Goal: Transaction & Acquisition: Purchase product/service

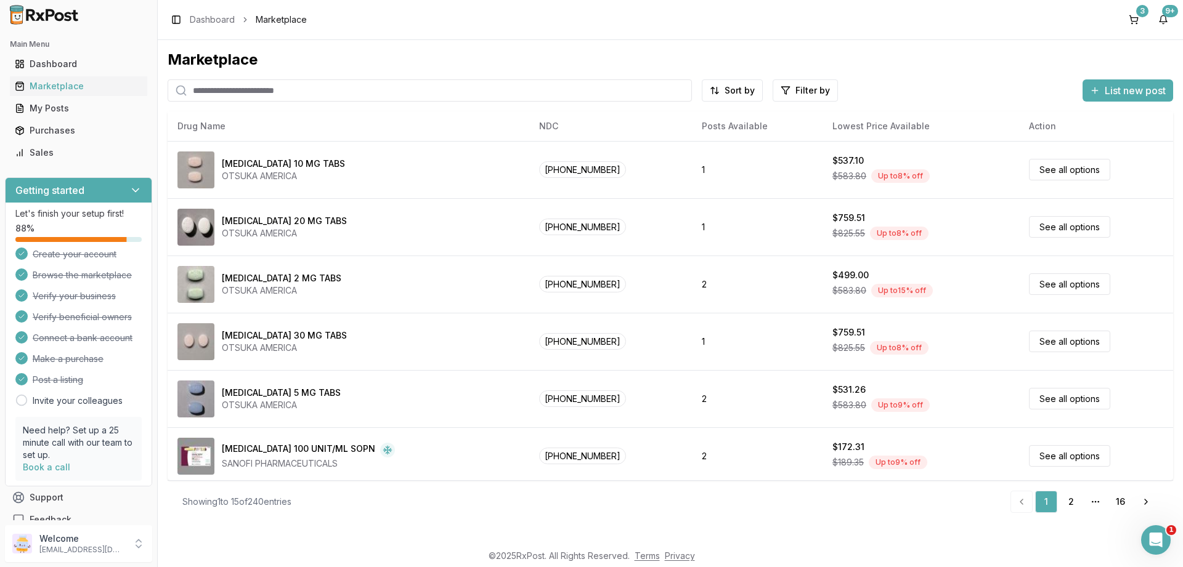
click at [272, 86] on input "search" at bounding box center [430, 90] width 524 height 22
paste input "**********"
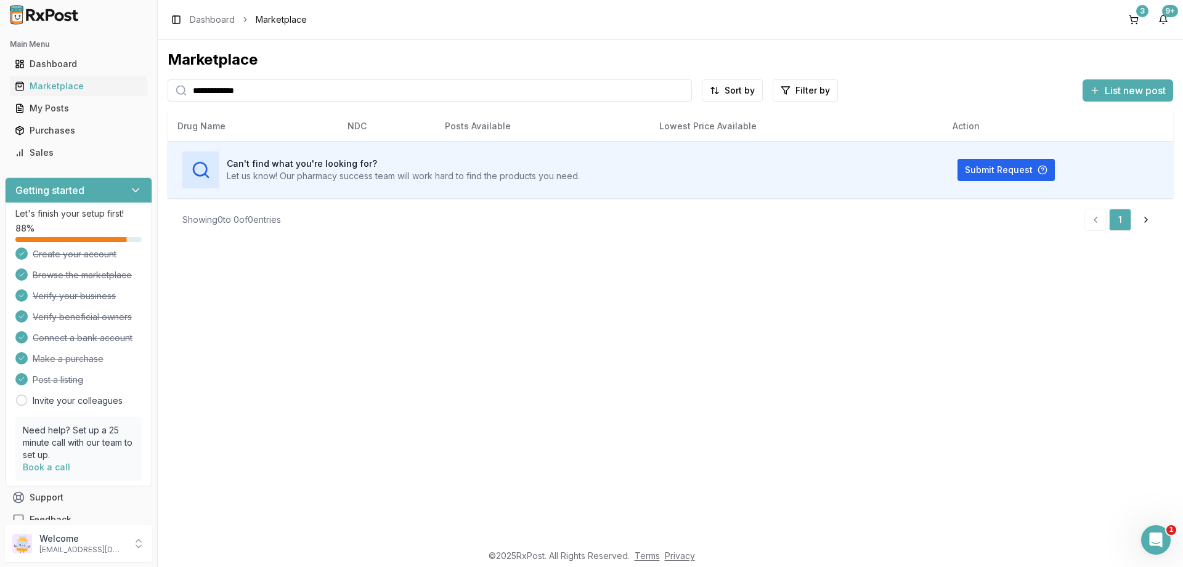
type input "**********"
click at [63, 87] on div "Marketplace" at bounding box center [79, 86] width 128 height 12
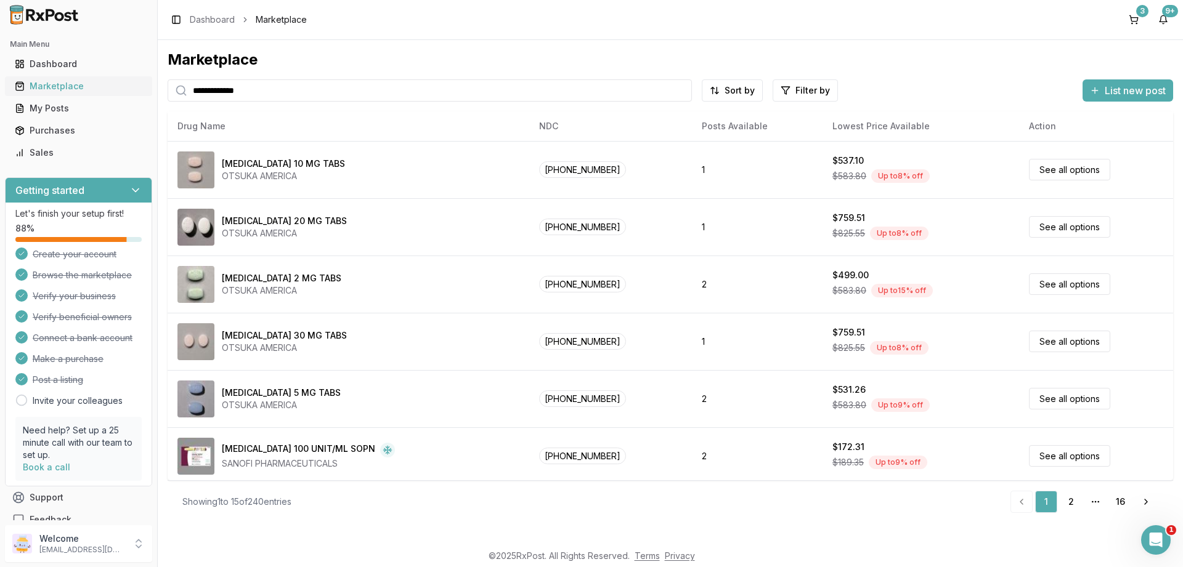
click at [57, 86] on div "Marketplace" at bounding box center [79, 86] width 128 height 12
click at [72, 87] on div "Marketplace" at bounding box center [79, 86] width 128 height 12
click at [55, 83] on div "Marketplace" at bounding box center [79, 86] width 128 height 12
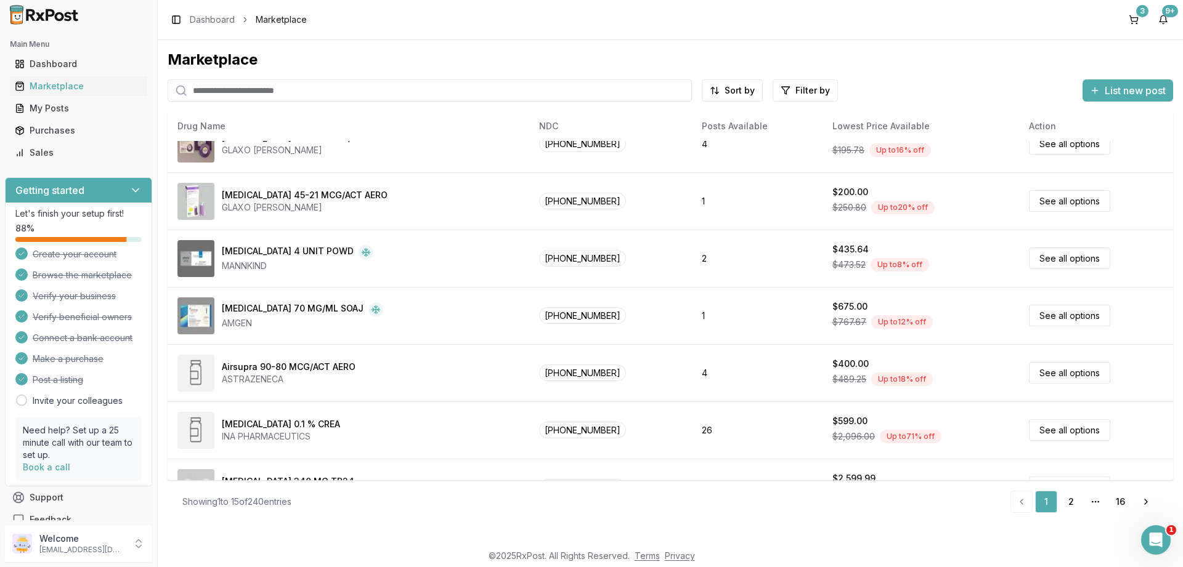
scroll to position [443, 0]
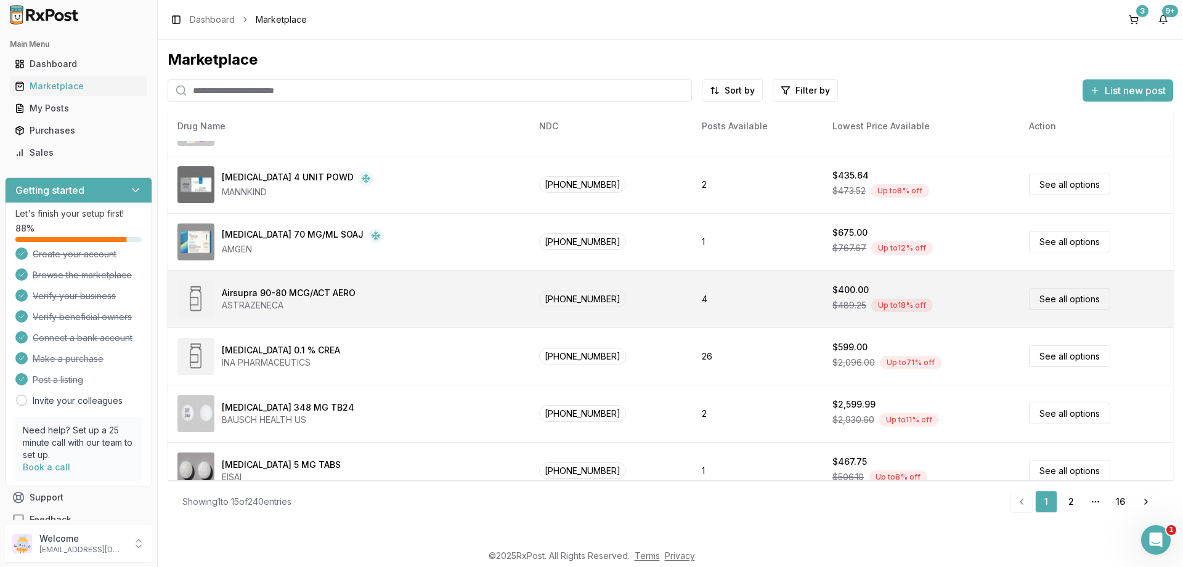
click at [1062, 299] on link "See all options" at bounding box center [1069, 299] width 81 height 22
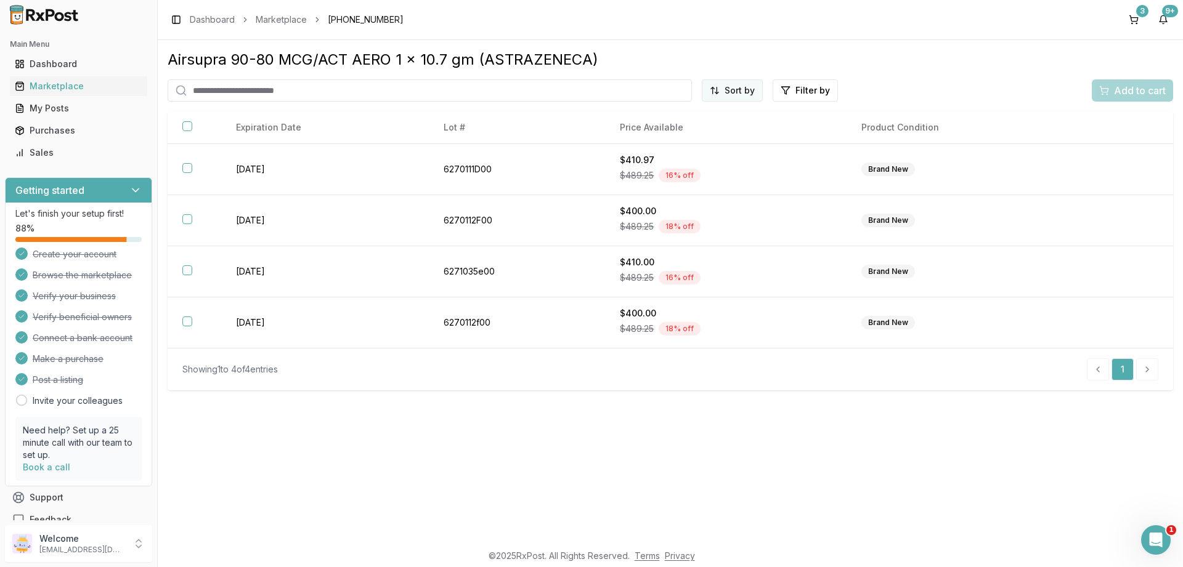
click at [735, 89] on html "Main Menu Dashboard Marketplace My Posts Purchases Sales Getting started Let's …" at bounding box center [591, 283] width 1183 height 567
click at [714, 134] on div "Price (Low to High)" at bounding box center [702, 137] width 117 height 20
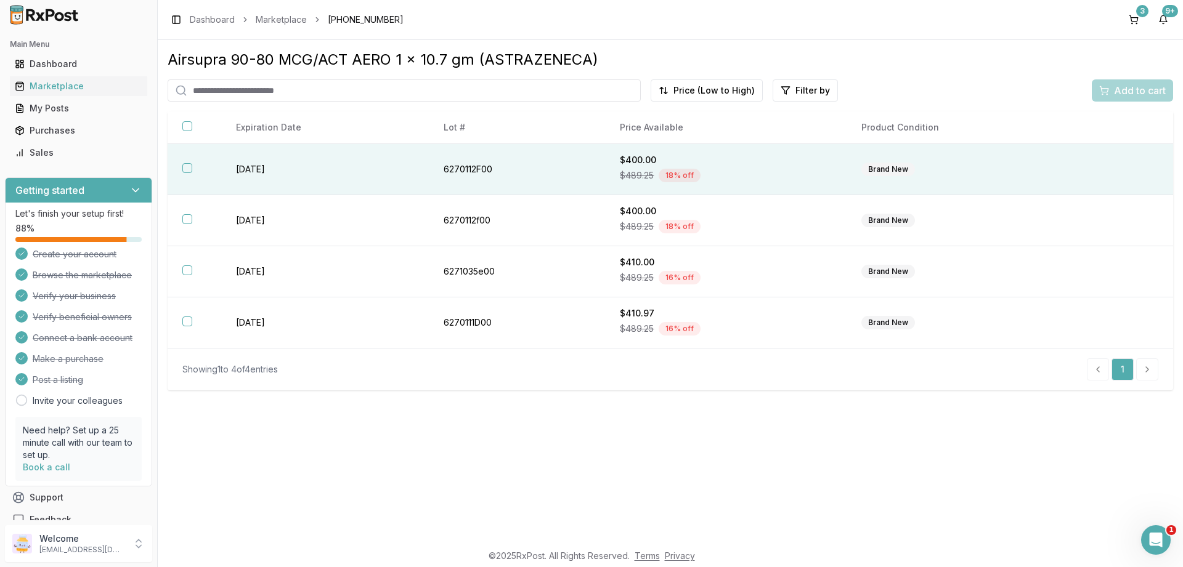
click at [191, 168] on button "button" at bounding box center [187, 168] width 10 height 10
click at [1130, 91] on span "Add to cart" at bounding box center [1140, 90] width 52 height 15
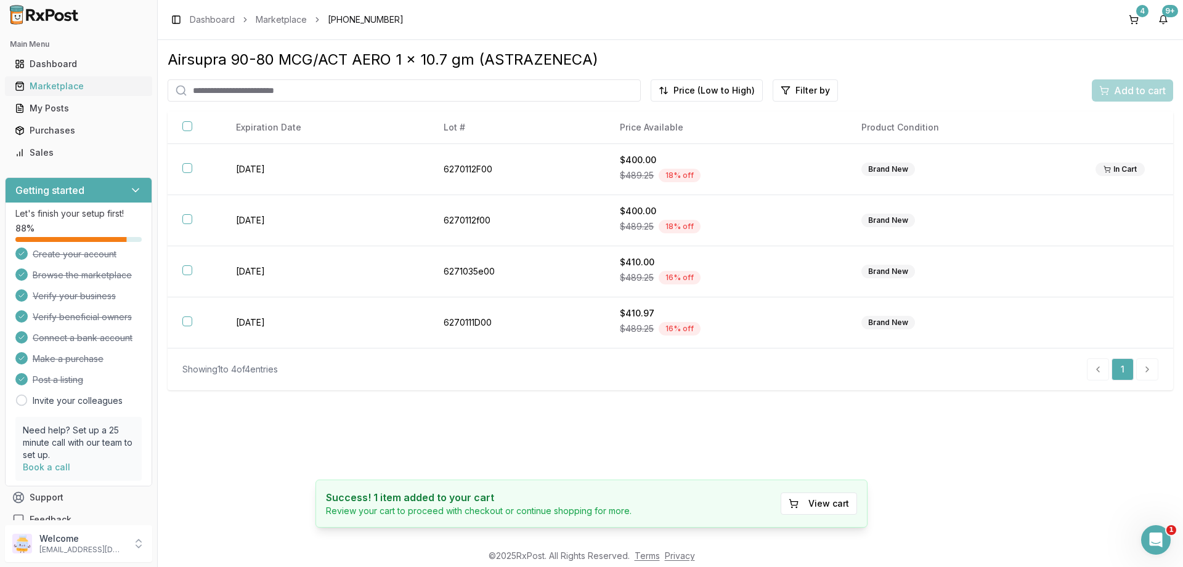
click at [66, 89] on div "Marketplace" at bounding box center [79, 86] width 128 height 12
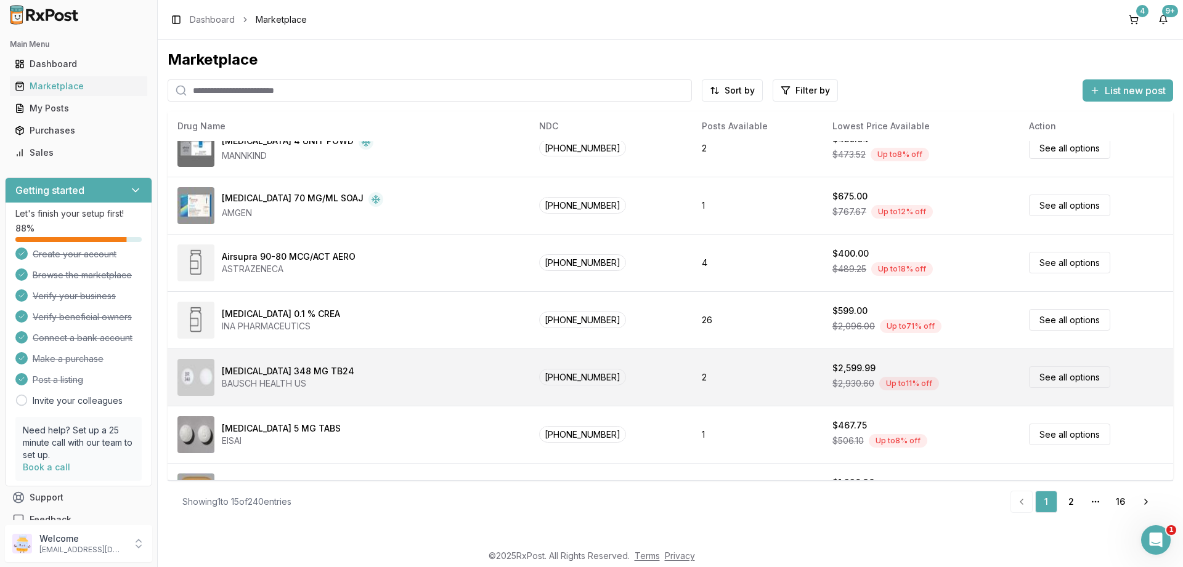
scroll to position [520, 0]
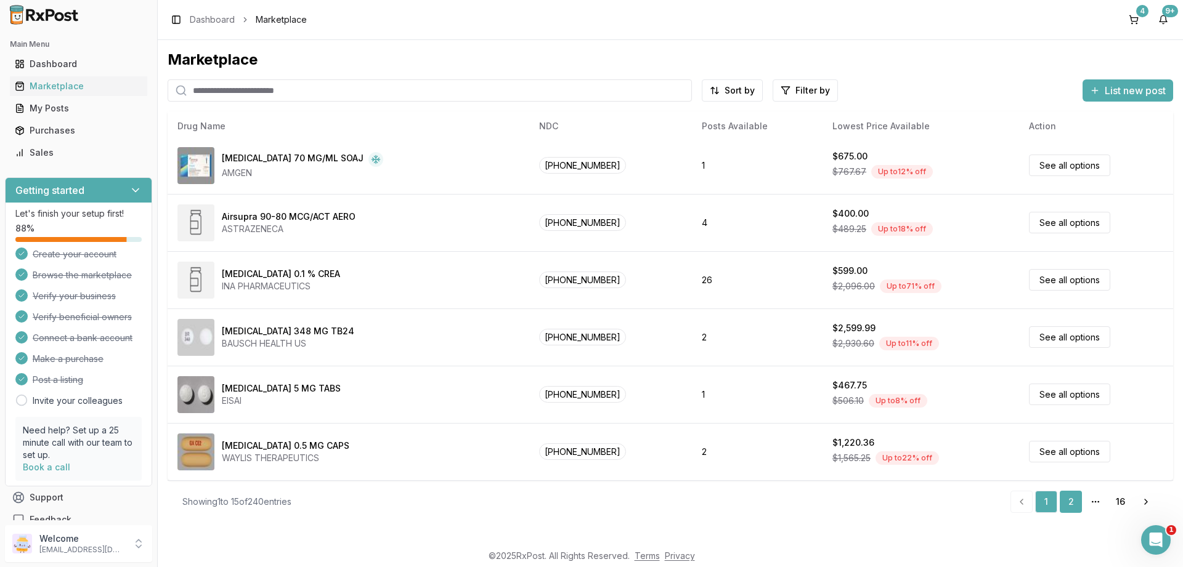
click at [1076, 500] on link "2" at bounding box center [1070, 502] width 22 height 22
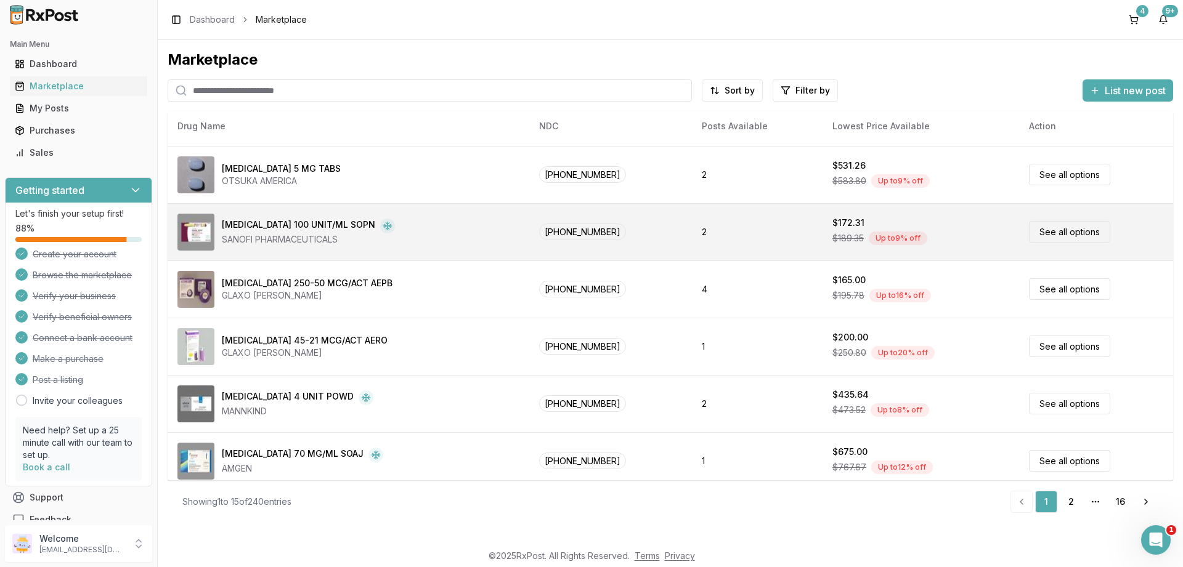
scroll to position [0, 0]
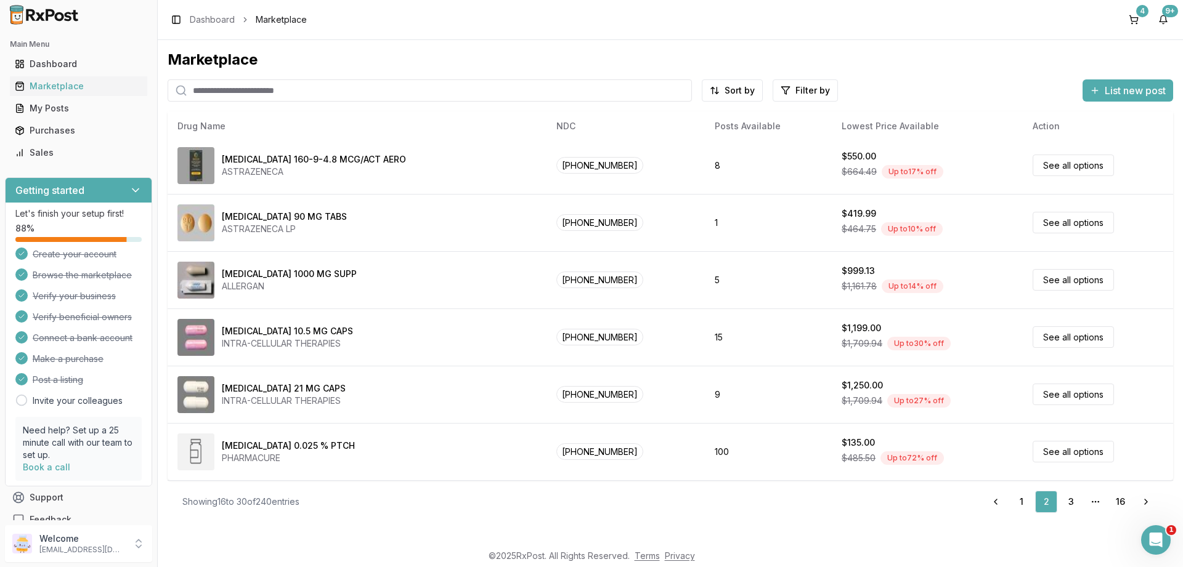
scroll to position [372, 0]
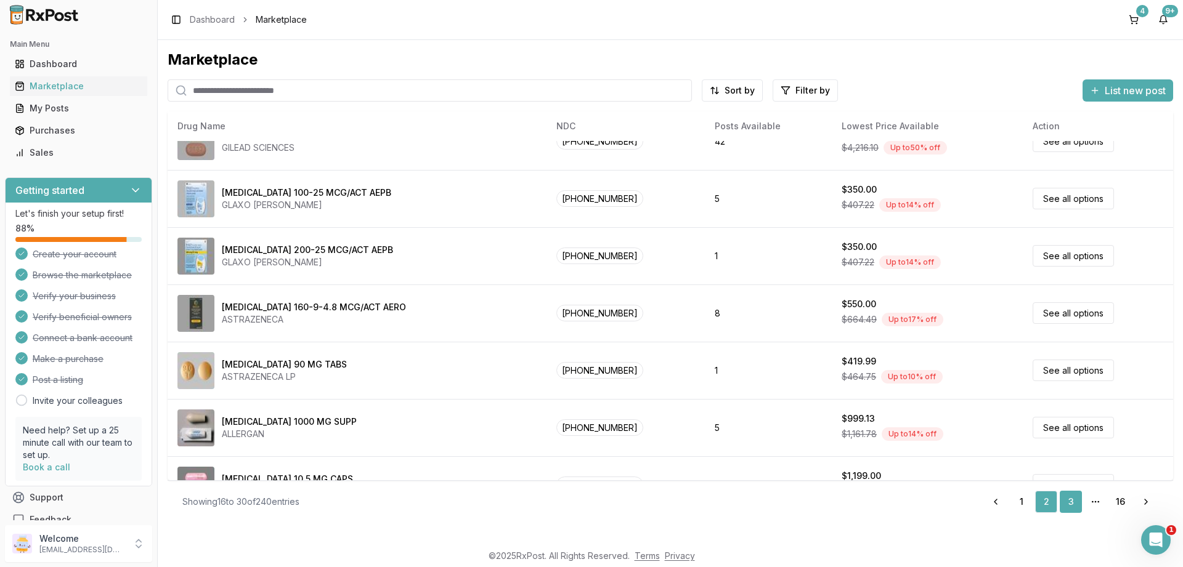
click at [1069, 503] on link "3" at bounding box center [1070, 502] width 22 height 22
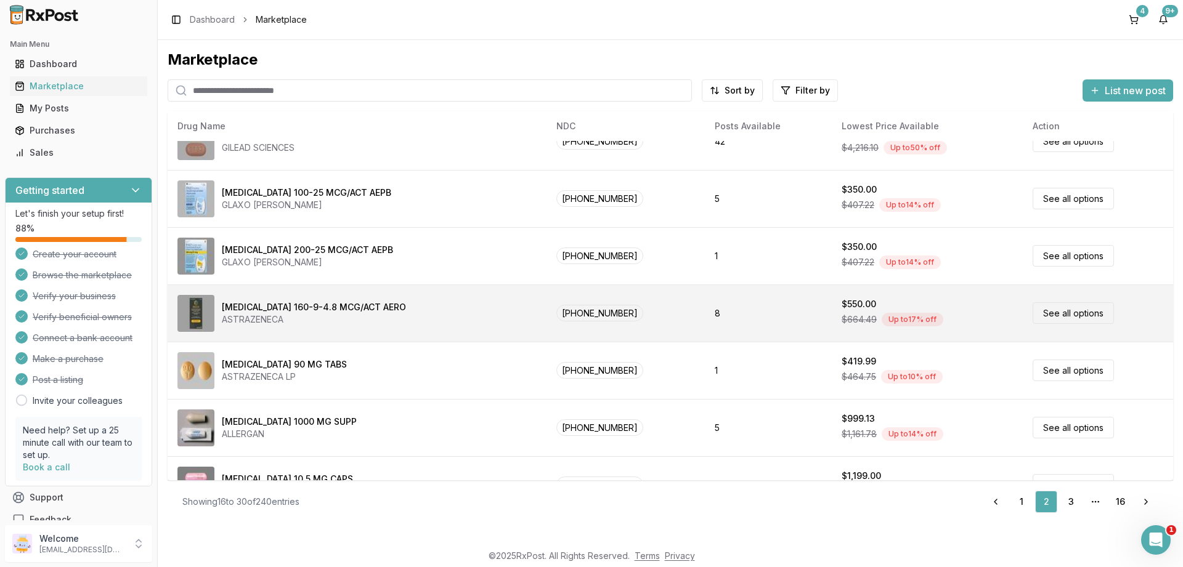
scroll to position [0, 0]
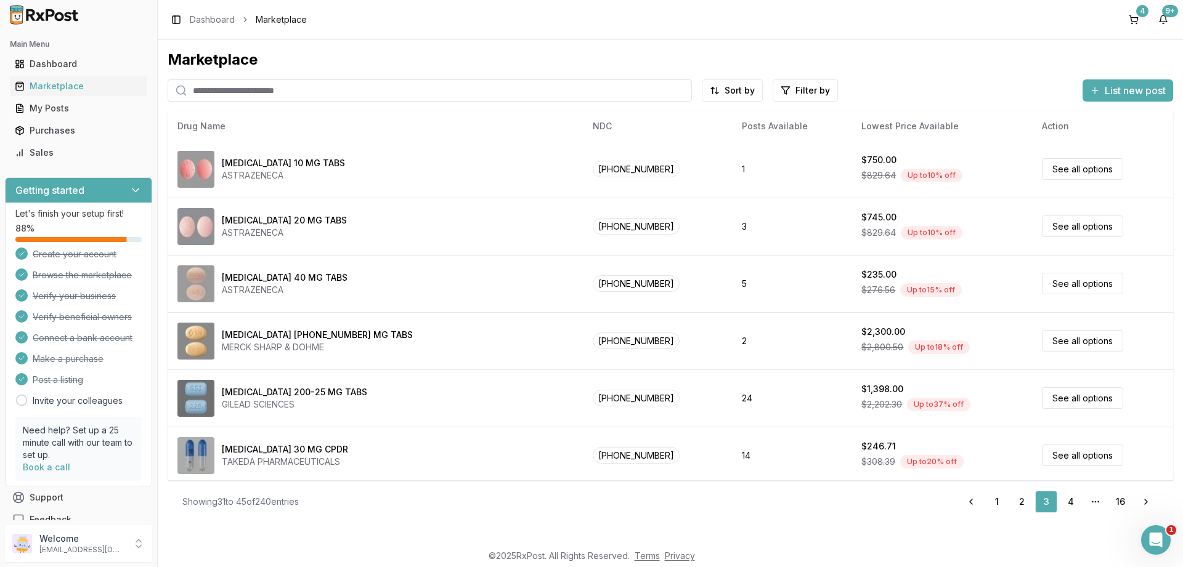
scroll to position [520, 0]
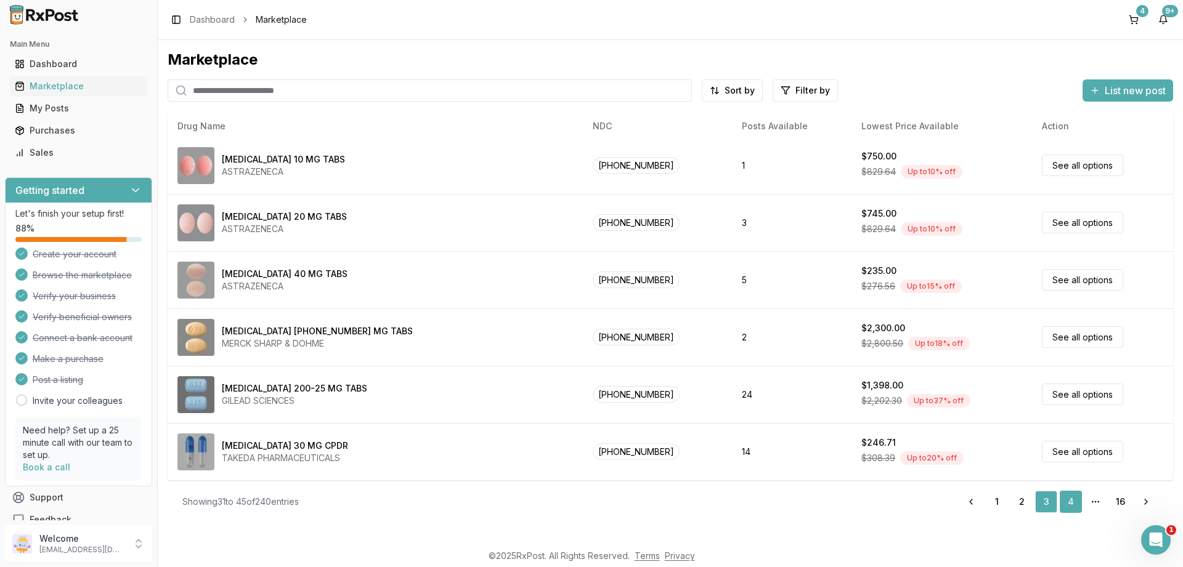
click at [1069, 500] on link "4" at bounding box center [1070, 502] width 22 height 22
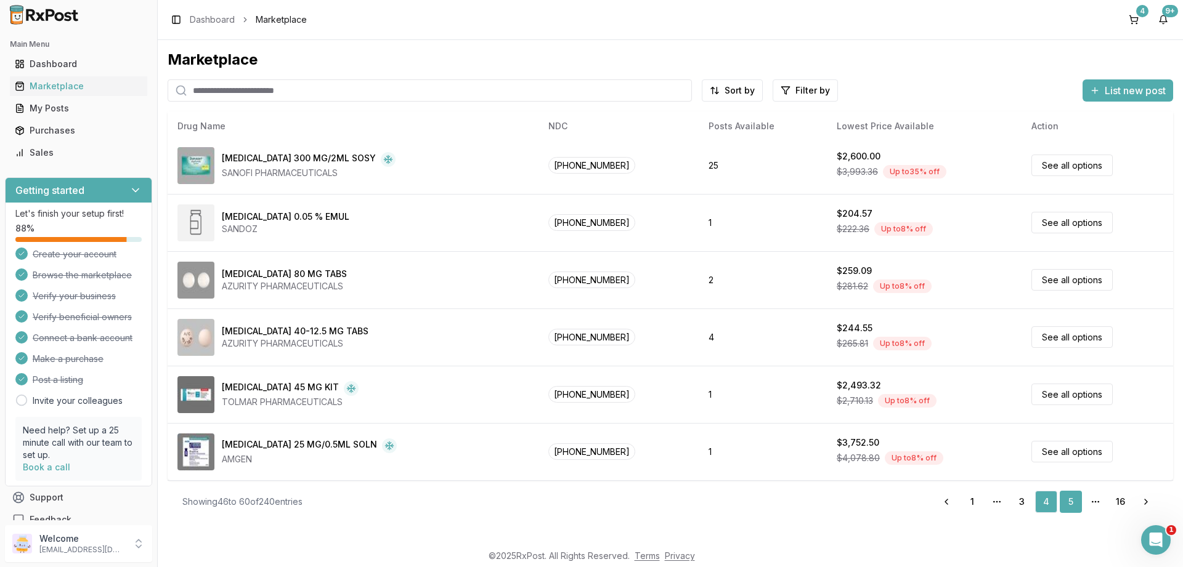
click at [1071, 502] on link "5" at bounding box center [1070, 502] width 22 height 22
